Goal: Task Accomplishment & Management: Manage account settings

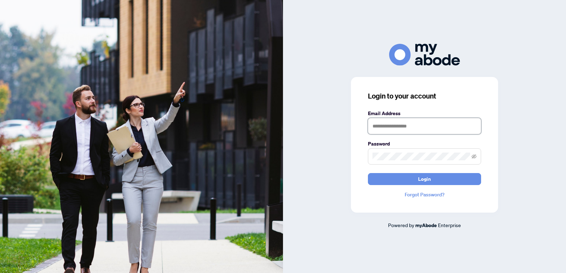
click at [388, 128] on input "text" at bounding box center [424, 126] width 113 height 16
type input "**********"
click at [368, 173] on button "Login" at bounding box center [424, 179] width 113 height 12
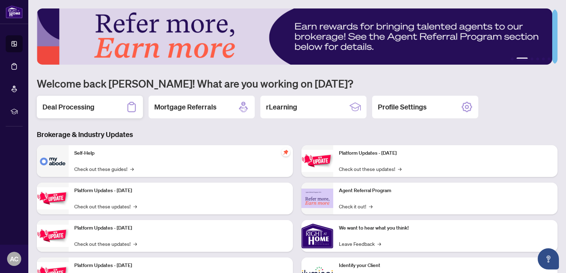
click at [93, 110] on div "Deal Processing" at bounding box center [90, 107] width 106 height 23
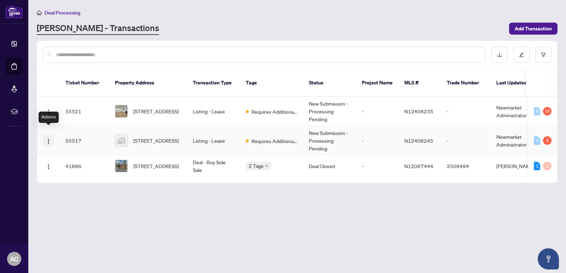
click at [45, 136] on button "button" at bounding box center [48, 140] width 11 height 11
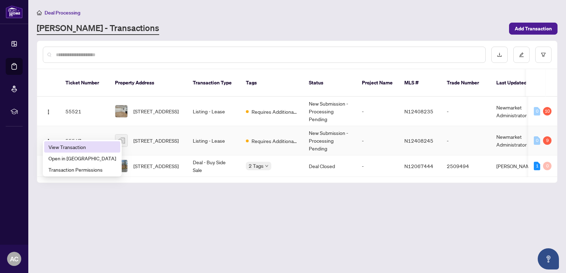
click at [60, 145] on span "View Transaction" at bounding box center [82, 147] width 68 height 8
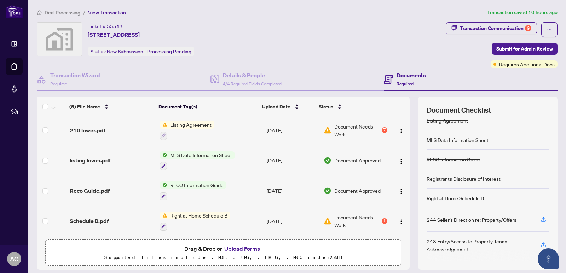
scroll to position [23, 0]
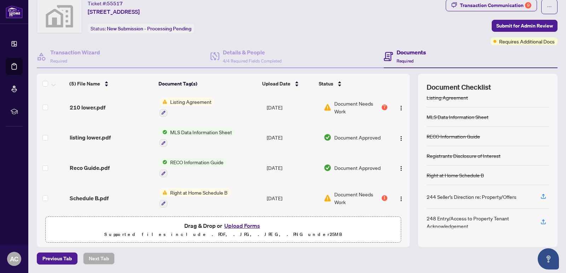
click at [238, 228] on button "Upload Forms" at bounding box center [242, 225] width 40 height 9
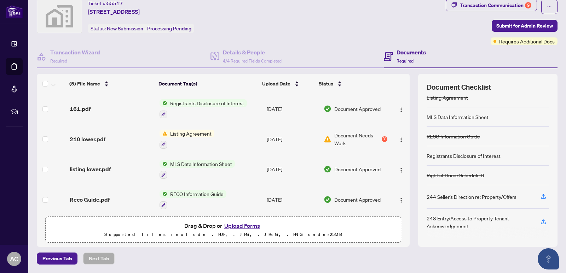
scroll to position [0, 0]
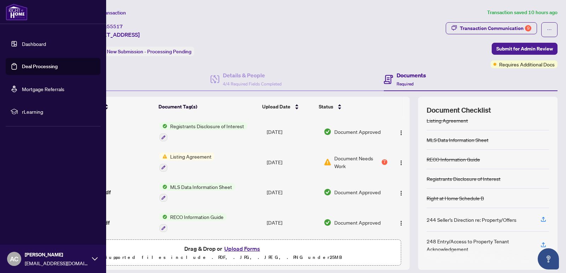
click at [33, 47] on link "Dashboard" at bounding box center [34, 44] width 24 height 6
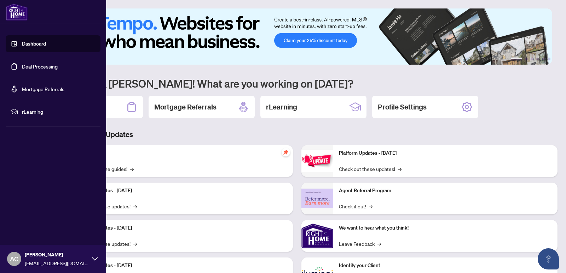
click at [33, 63] on link "Deal Processing" at bounding box center [40, 66] width 36 height 6
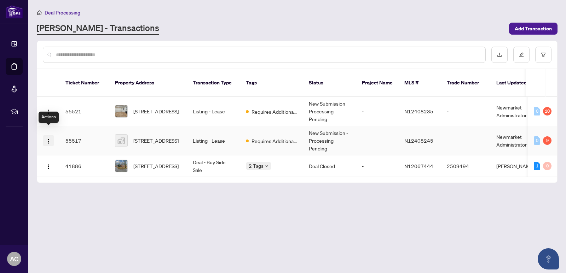
click at [48, 139] on img "button" at bounding box center [49, 142] width 6 height 6
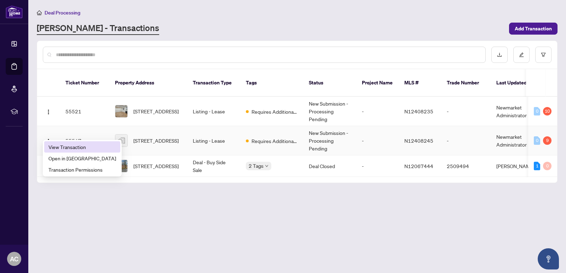
click at [60, 149] on span "View Transaction" at bounding box center [82, 147] width 68 height 8
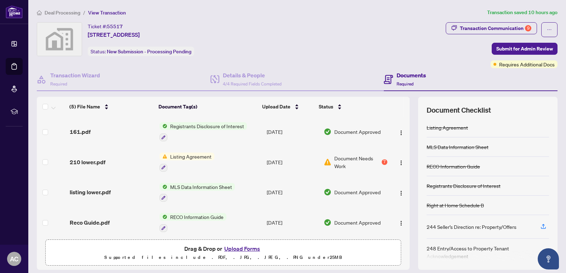
click at [239, 248] on button "Upload Forms" at bounding box center [242, 248] width 40 height 9
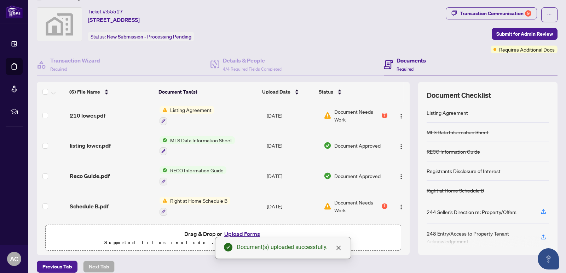
scroll to position [23, 0]
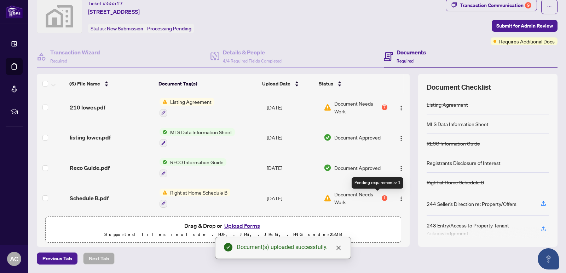
click at [381, 195] on div "1" at bounding box center [384, 198] width 6 height 6
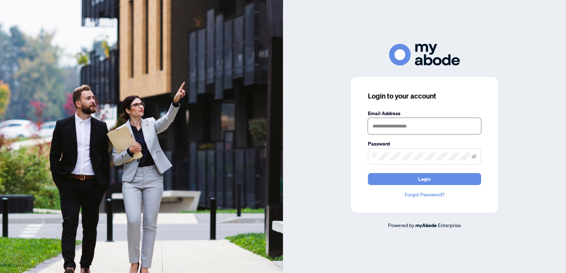
click at [419, 123] on input "text" at bounding box center [424, 126] width 113 height 16
type input "**********"
click at [368, 173] on button "Login" at bounding box center [424, 179] width 113 height 12
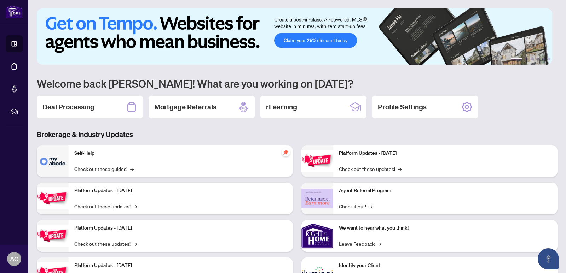
click at [98, 103] on div "Deal Processing" at bounding box center [90, 107] width 106 height 23
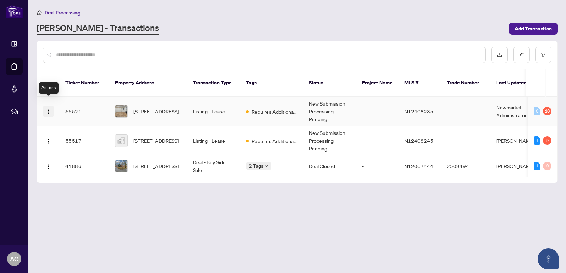
click at [48, 109] on img "button" at bounding box center [49, 112] width 6 height 6
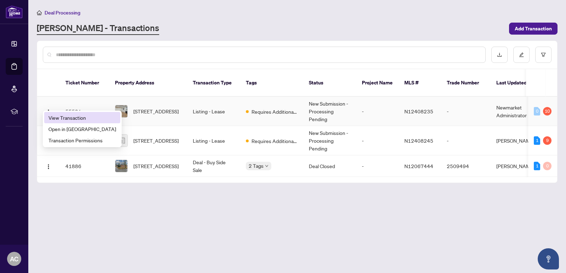
click at [63, 119] on span "View Transaction" at bounding box center [82, 118] width 68 height 8
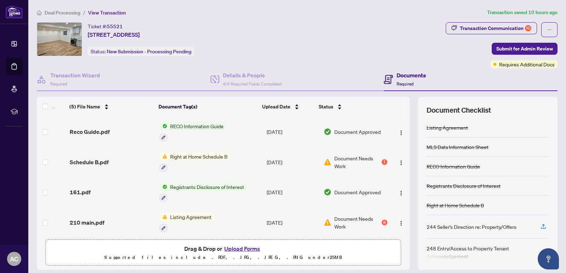
click at [233, 250] on button "Upload Forms" at bounding box center [242, 248] width 40 height 9
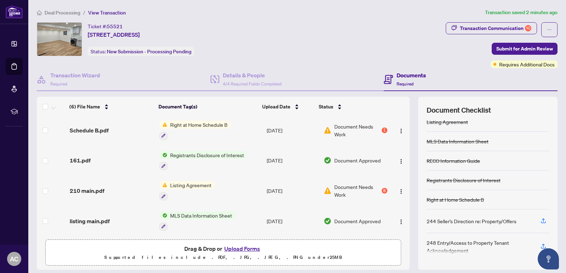
scroll to position [7, 0]
